Goal: Navigation & Orientation: Find specific page/section

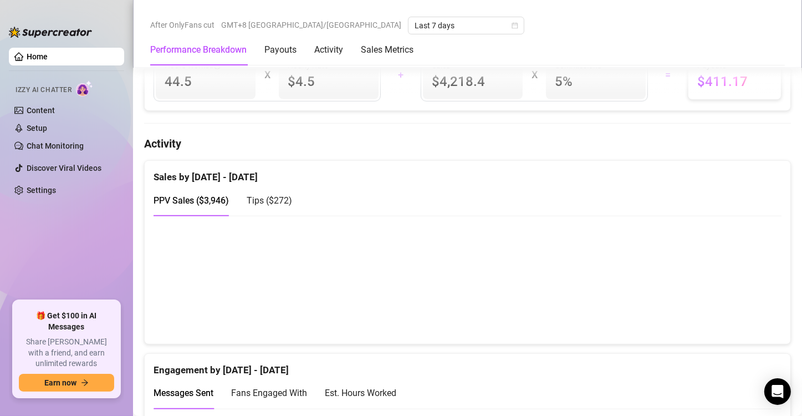
scroll to position [610, 0]
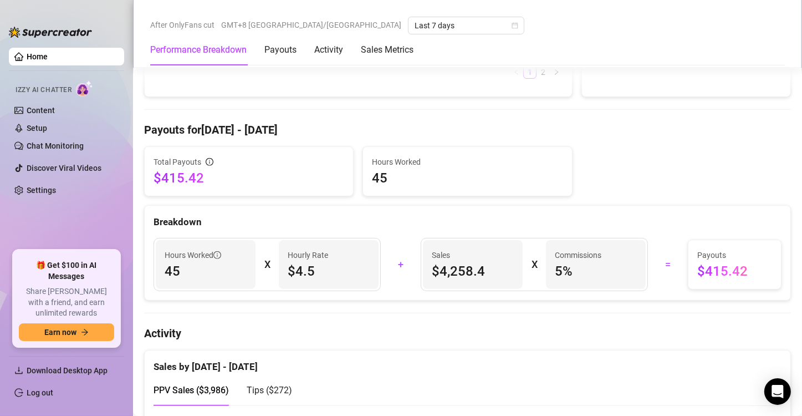
scroll to position [610, 0]
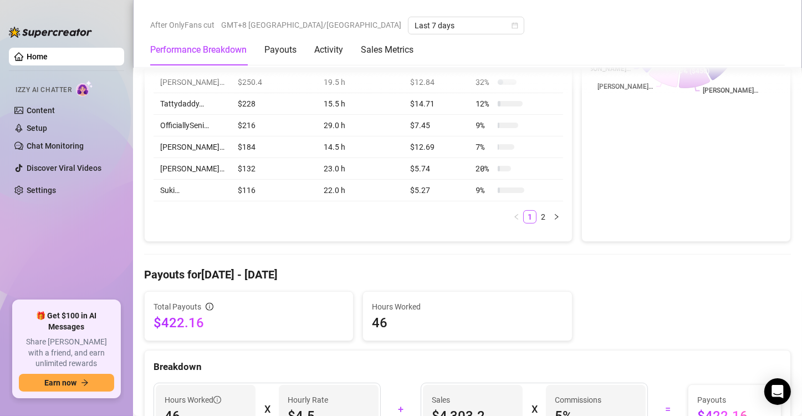
scroll to position [111, 0]
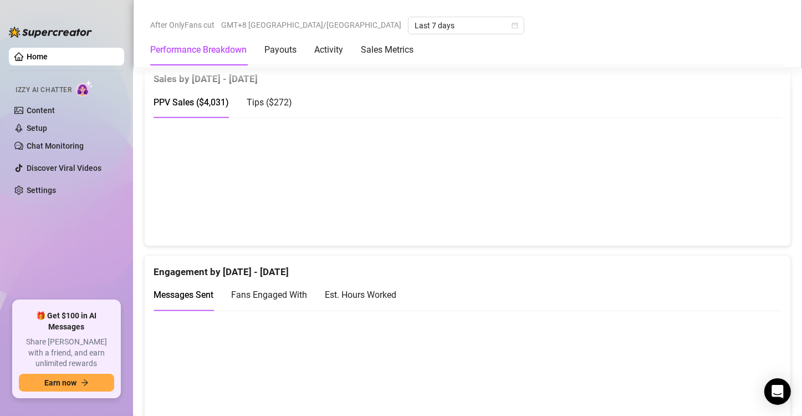
scroll to position [721, 0]
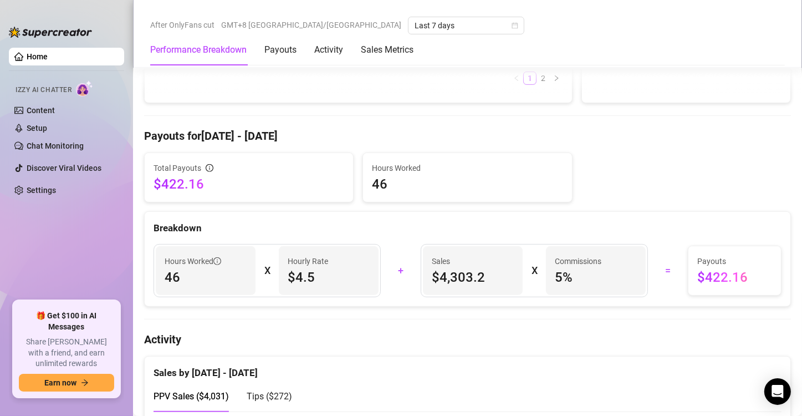
scroll to position [610, 0]
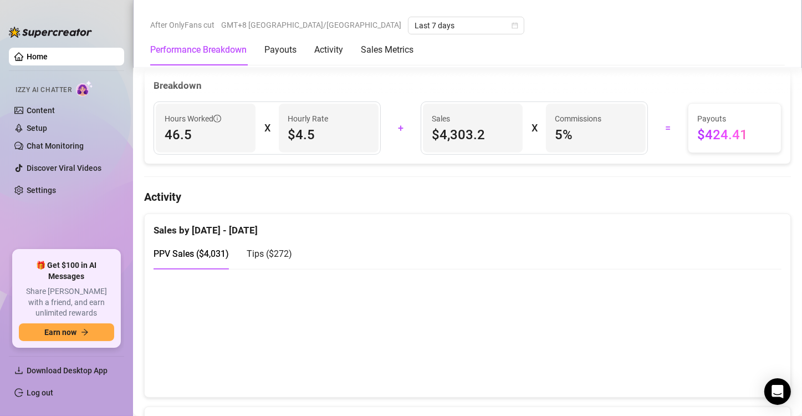
scroll to position [554, 0]
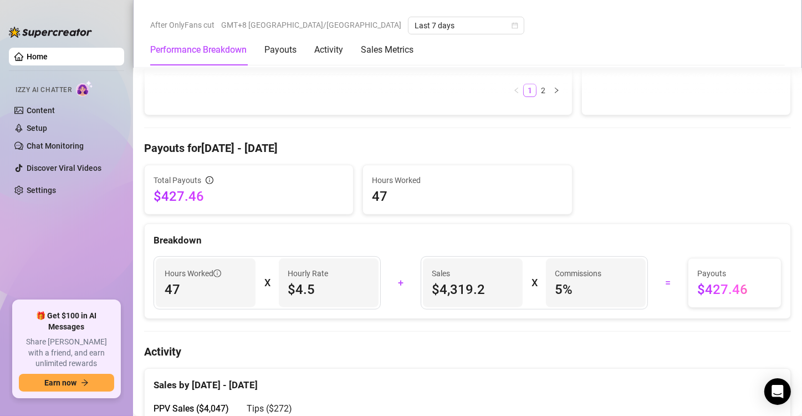
scroll to position [610, 0]
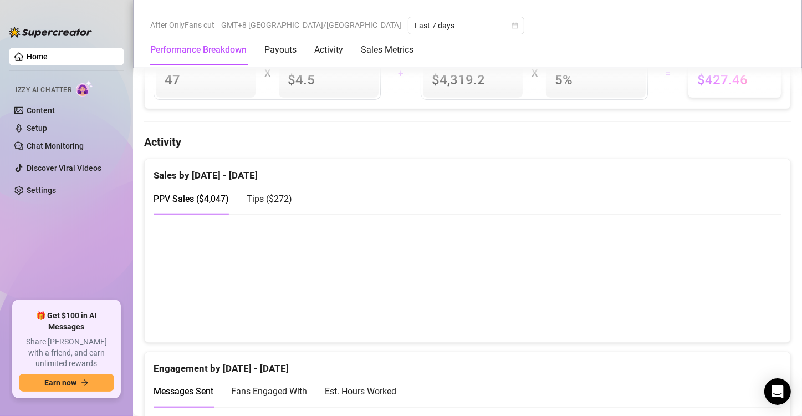
scroll to position [610, 0]
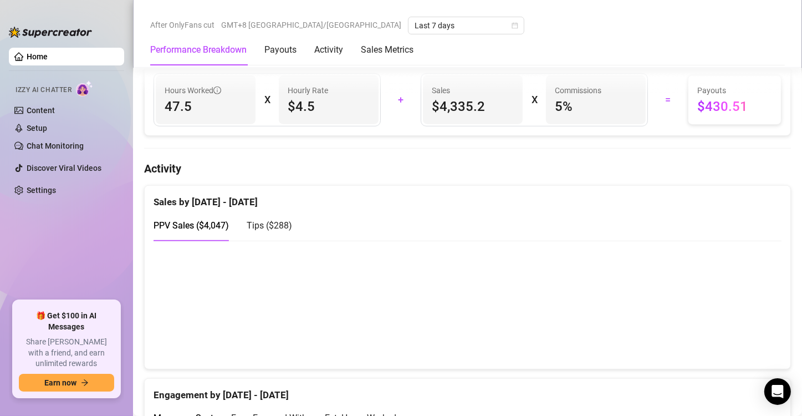
scroll to position [610, 0]
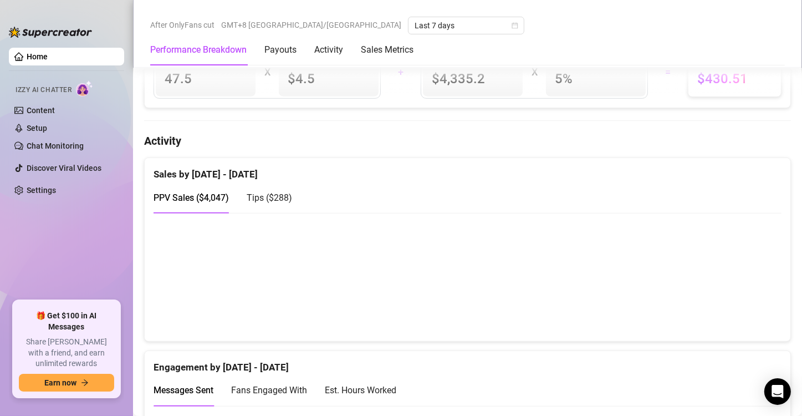
click at [275, 193] on span "Tips ( $288 )" at bounding box center [269, 197] width 45 height 11
click at [197, 192] on span "PPV Sales ( $4,047 )" at bounding box center [191, 197] width 75 height 11
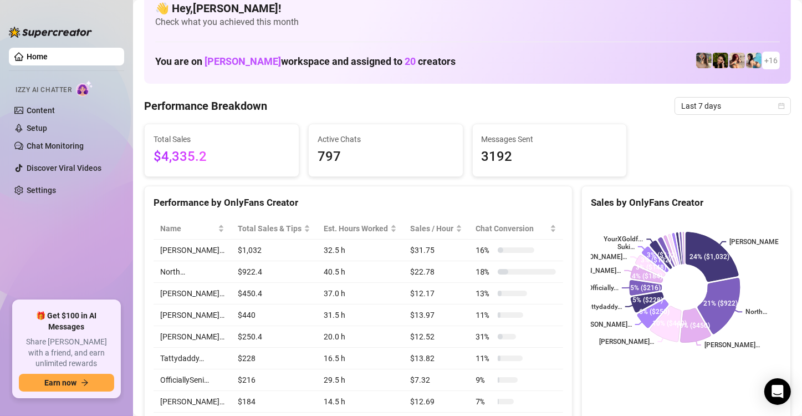
scroll to position [0, 0]
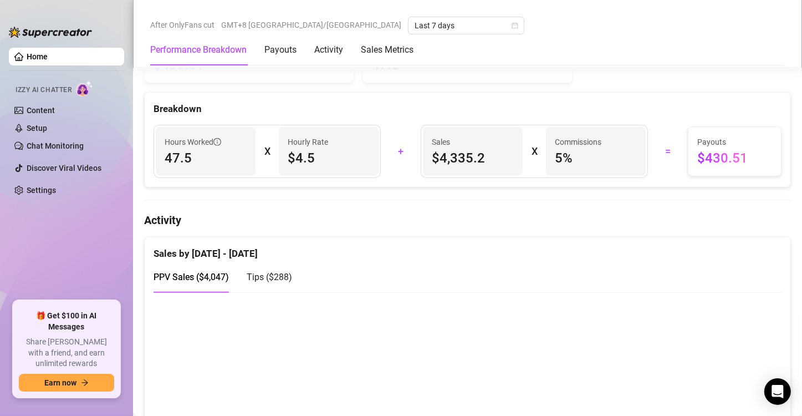
scroll to position [721, 0]
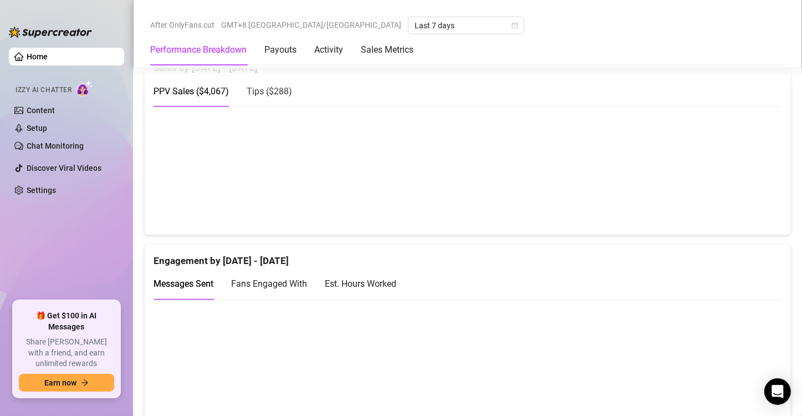
scroll to position [721, 0]
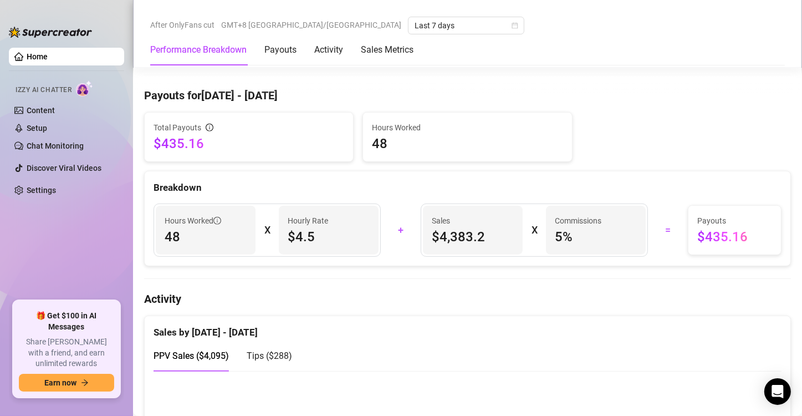
scroll to position [610, 0]
